Goal: Task Accomplishment & Management: Use online tool/utility

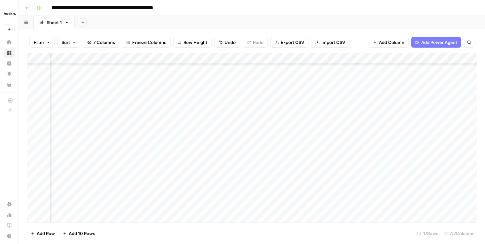
scroll to position [38, 205]
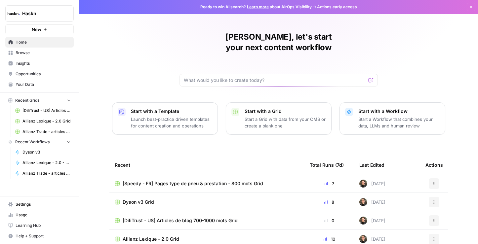
click at [149, 199] on span "Dyson v3 Grid" at bounding box center [138, 202] width 31 height 7
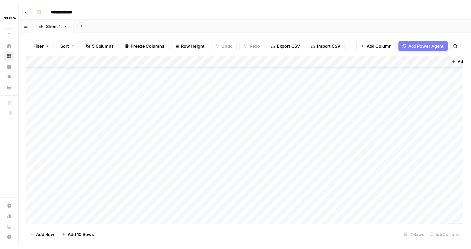
scroll to position [88, 0]
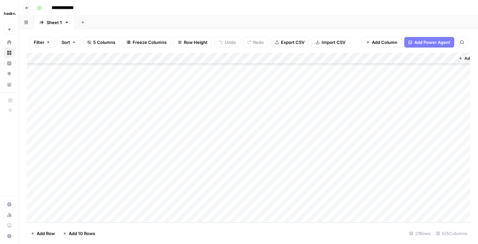
drag, startPoint x: 126, startPoint y: 204, endPoint x: 124, endPoint y: 233, distance: 28.4
click at [124, 233] on div "Filter Sort 5 Columns Freeze Columns Row Height Undo Redo Export CSV Import CSV…" at bounding box center [248, 136] width 459 height 215
click at [215, 191] on div "Add Column" at bounding box center [248, 138] width 443 height 170
click at [429, 158] on div "Add Column" at bounding box center [248, 138] width 443 height 170
click at [449, 159] on div "Add Column" at bounding box center [248, 138] width 443 height 170
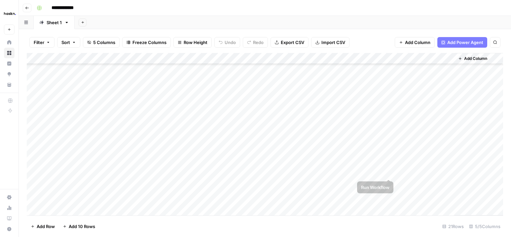
click at [401, 171] on div "Add Column" at bounding box center [265, 134] width 476 height 162
click at [447, 172] on div "Add Column" at bounding box center [265, 134] width 476 height 162
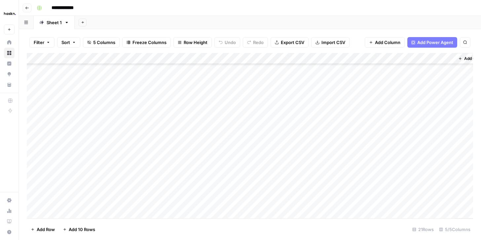
click at [364, 194] on div "Add Column" at bounding box center [250, 135] width 446 height 165
click at [365, 202] on div "Add Column" at bounding box center [250, 135] width 446 height 165
click at [447, 184] on div "Add Column" at bounding box center [250, 135] width 446 height 165
click at [436, 196] on div "Add Column" at bounding box center [250, 135] width 446 height 165
click at [446, 195] on div "Add Column" at bounding box center [250, 135] width 446 height 165
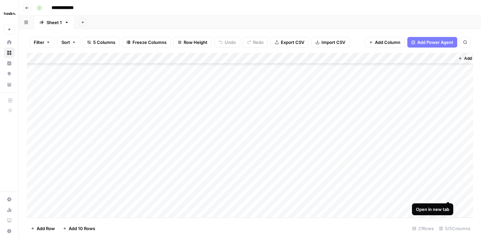
click at [450, 192] on div "Add Column" at bounding box center [250, 135] width 446 height 165
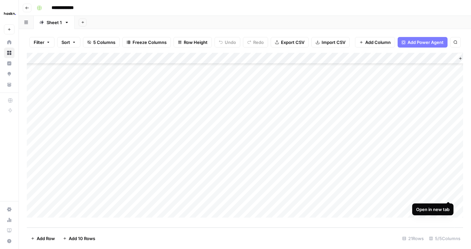
scroll to position [83, 0]
click at [448, 213] on div "Add Column" at bounding box center [245, 140] width 436 height 175
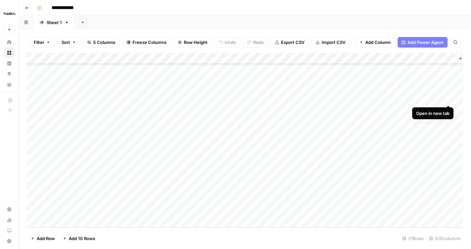
click at [449, 100] on div "Add Column" at bounding box center [245, 140] width 436 height 175
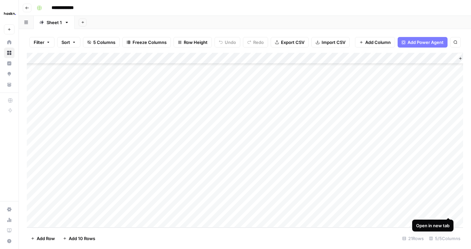
click at [447, 211] on div "Add Column" at bounding box center [245, 140] width 436 height 175
